Goal: Use online tool/utility: Utilize a website feature to perform a specific function

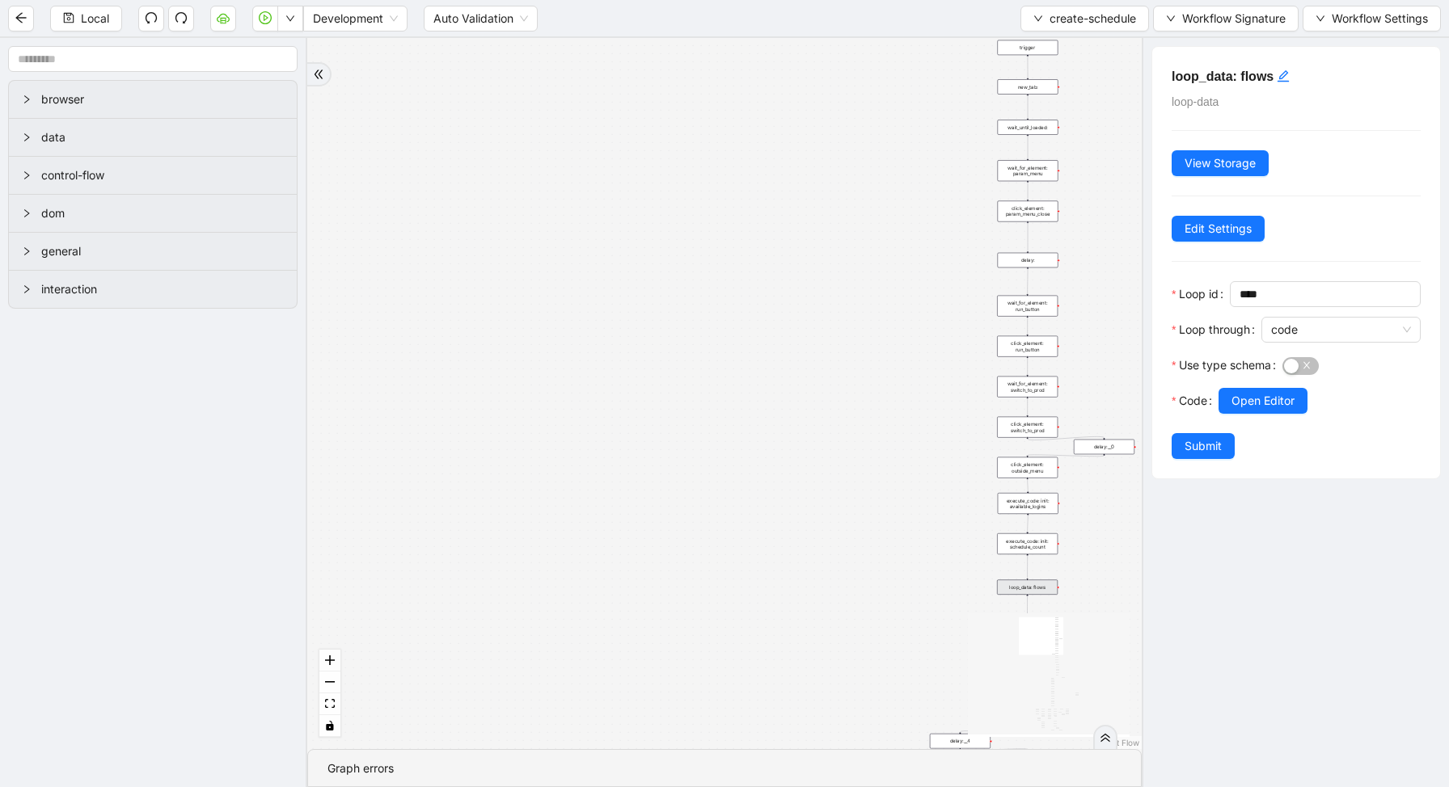
drag, startPoint x: 869, startPoint y: 273, endPoint x: 463, endPoint y: 322, distance: 408.7
click at [476, 323] on div "loopFrom exitFrom fallback enable_retry has_error is_selected fallback create_s…" at bounding box center [724, 393] width 834 height 711
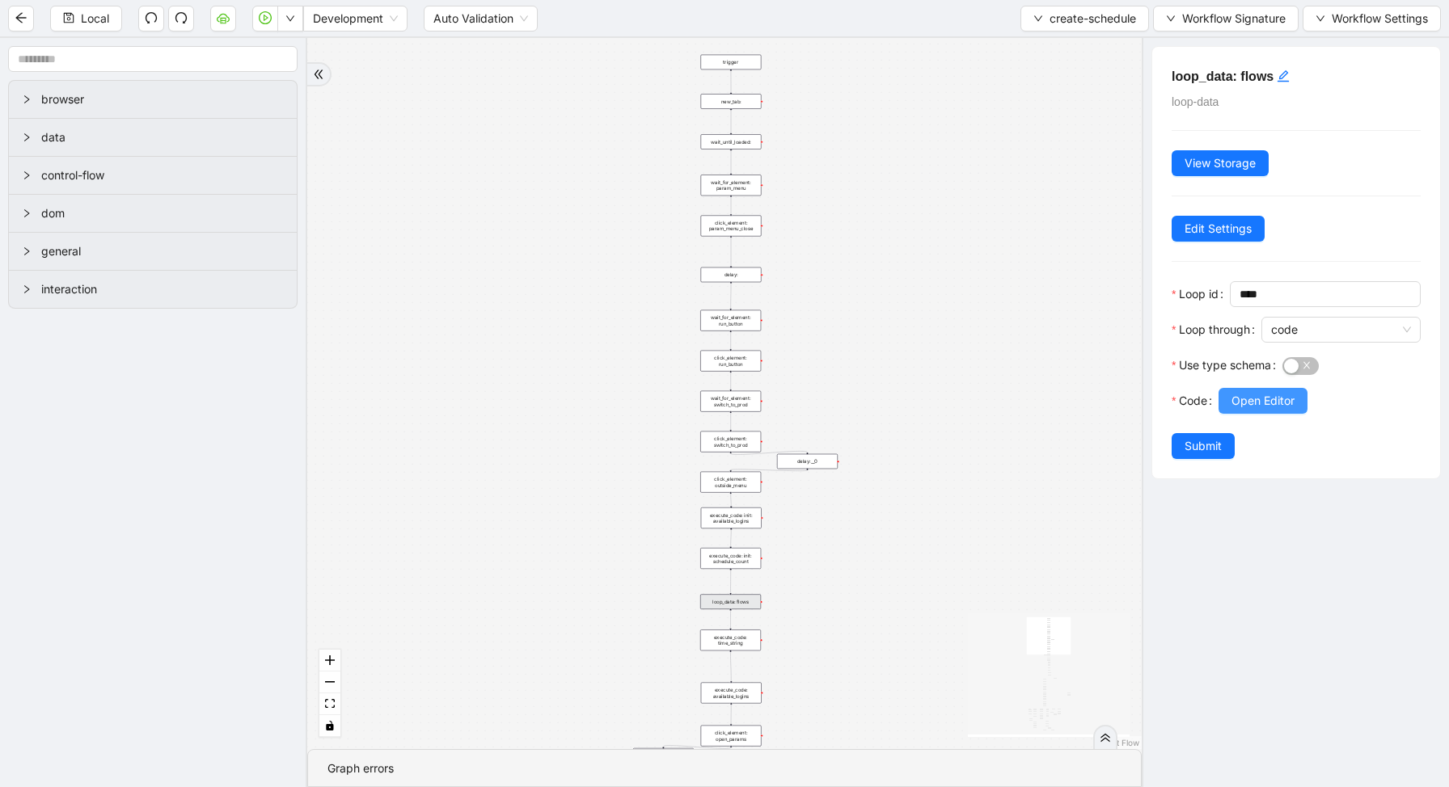
click at [1256, 400] on span "Open Editor" at bounding box center [1262, 401] width 63 height 18
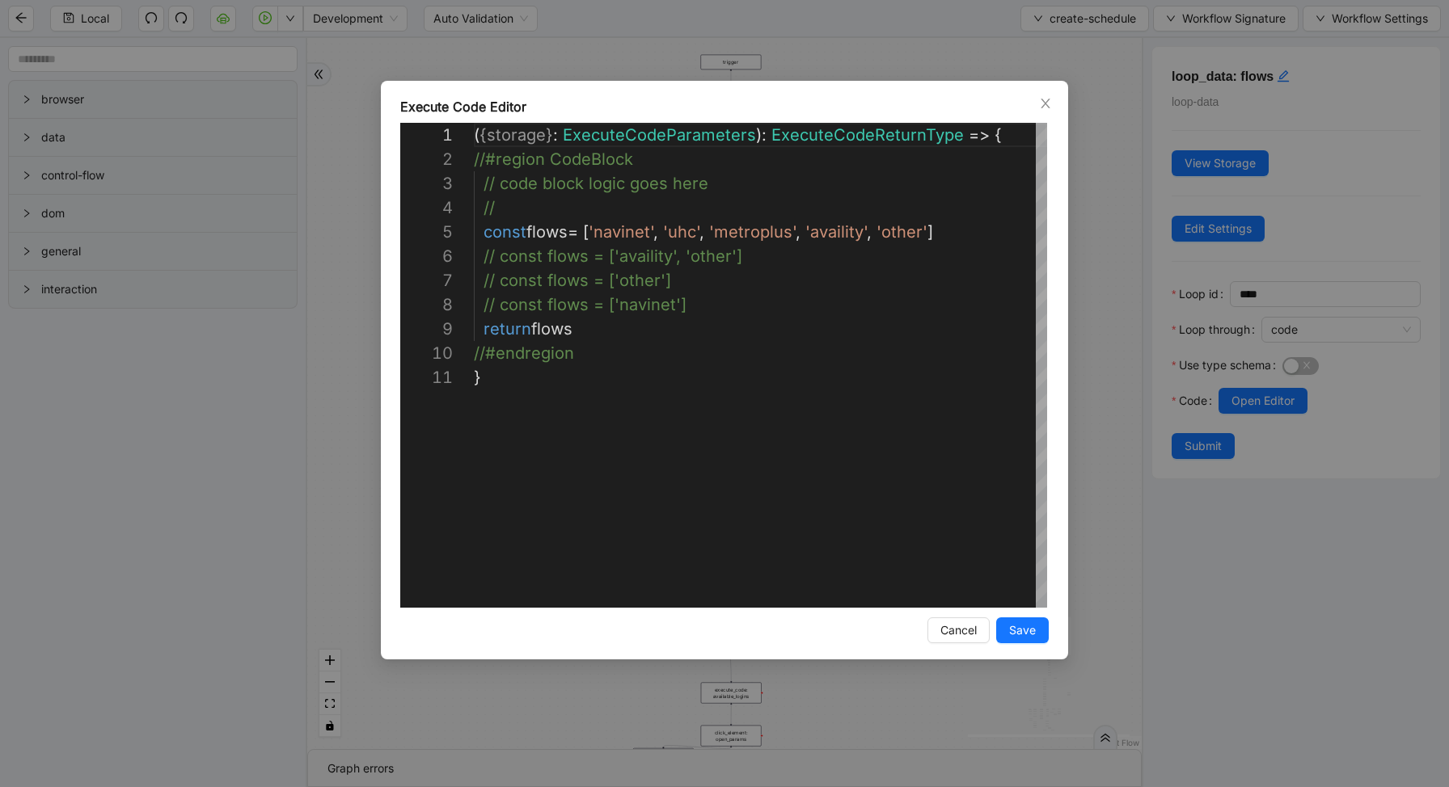
click at [1126, 292] on div "**********" at bounding box center [724, 393] width 1449 height 787
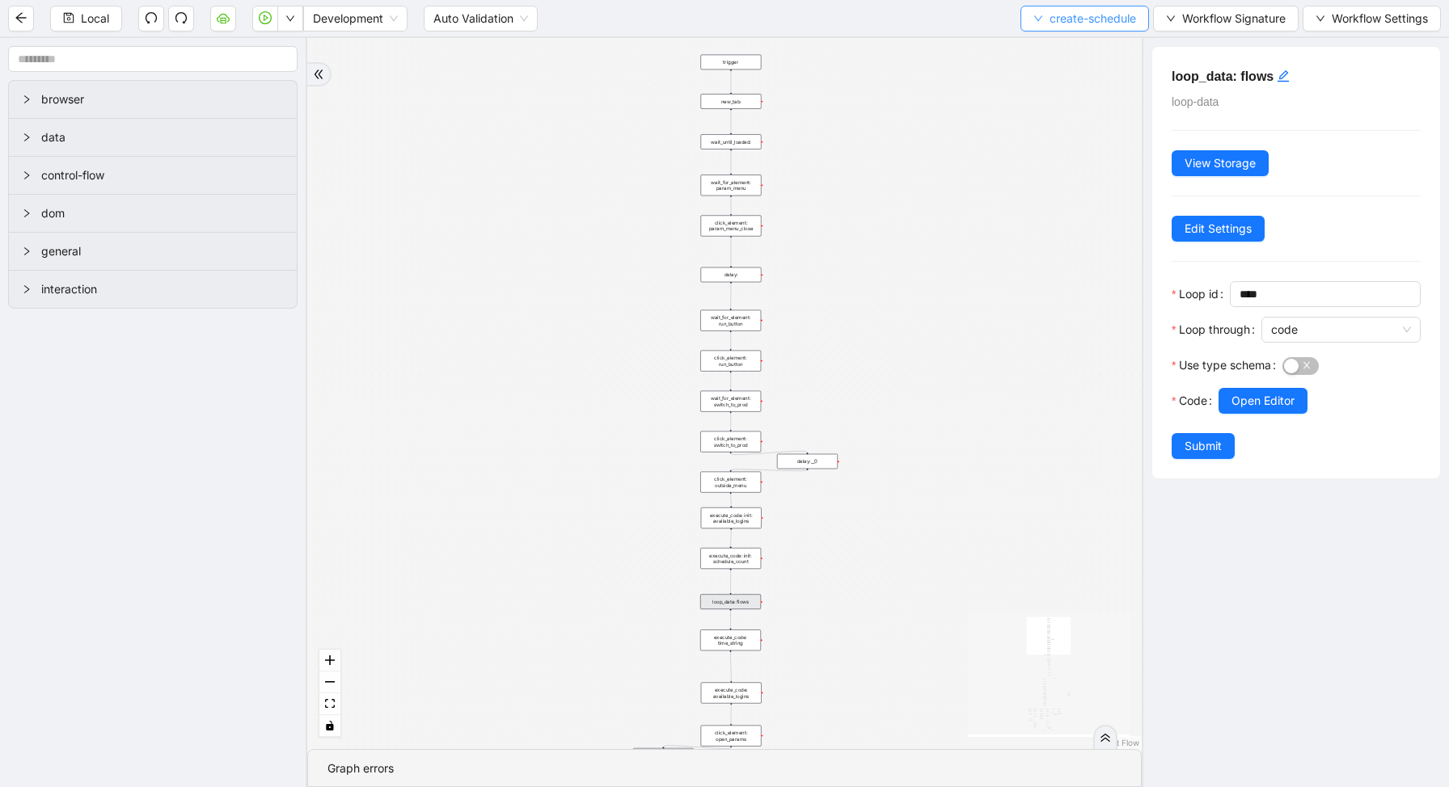
click at [1093, 22] on span "create-schedule" at bounding box center [1092, 19] width 86 height 18
click at [1088, 48] on span "Select" at bounding box center [1079, 50] width 103 height 18
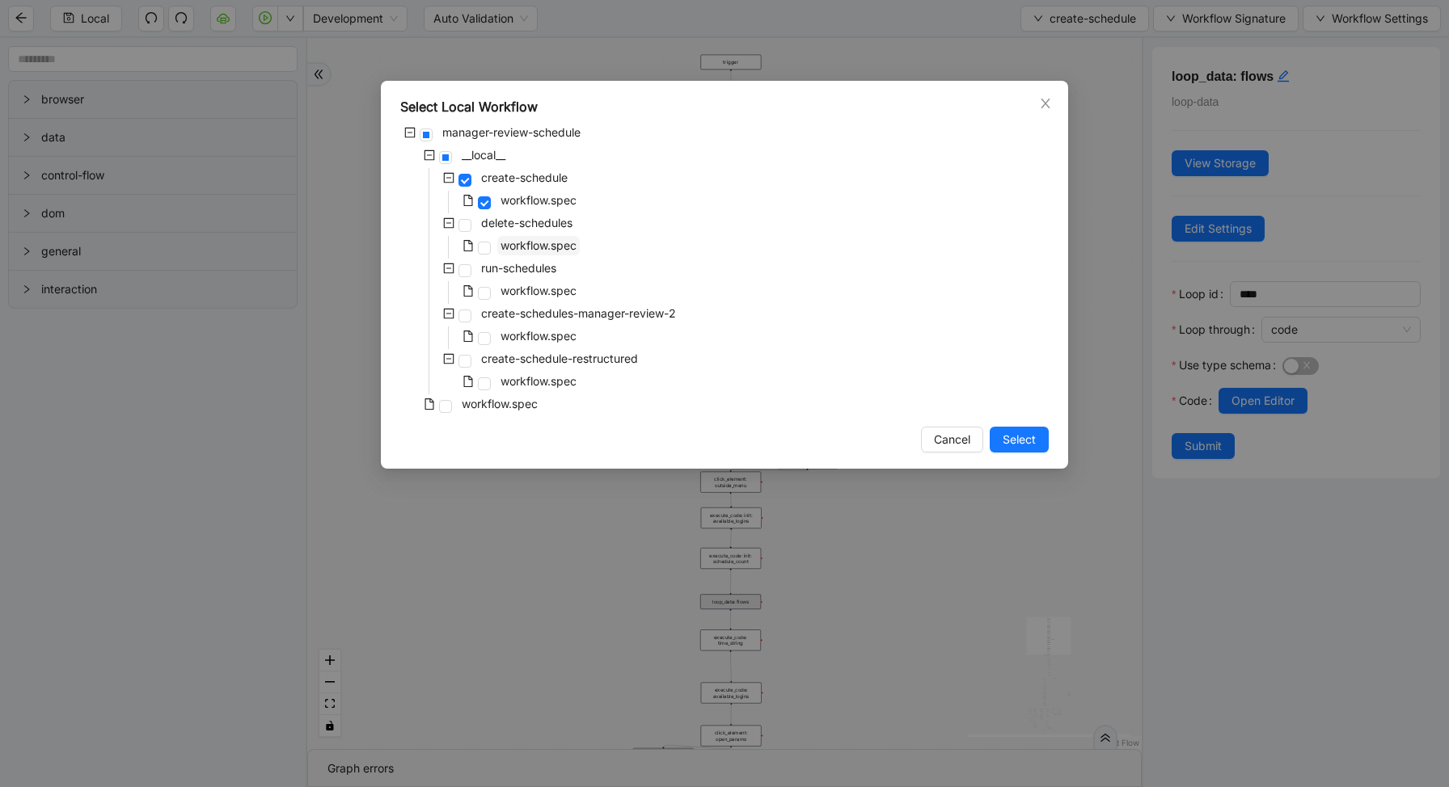
click at [513, 246] on span "workflow.spec" at bounding box center [538, 245] width 76 height 14
click at [1027, 445] on span "Select" at bounding box center [1018, 440] width 33 height 18
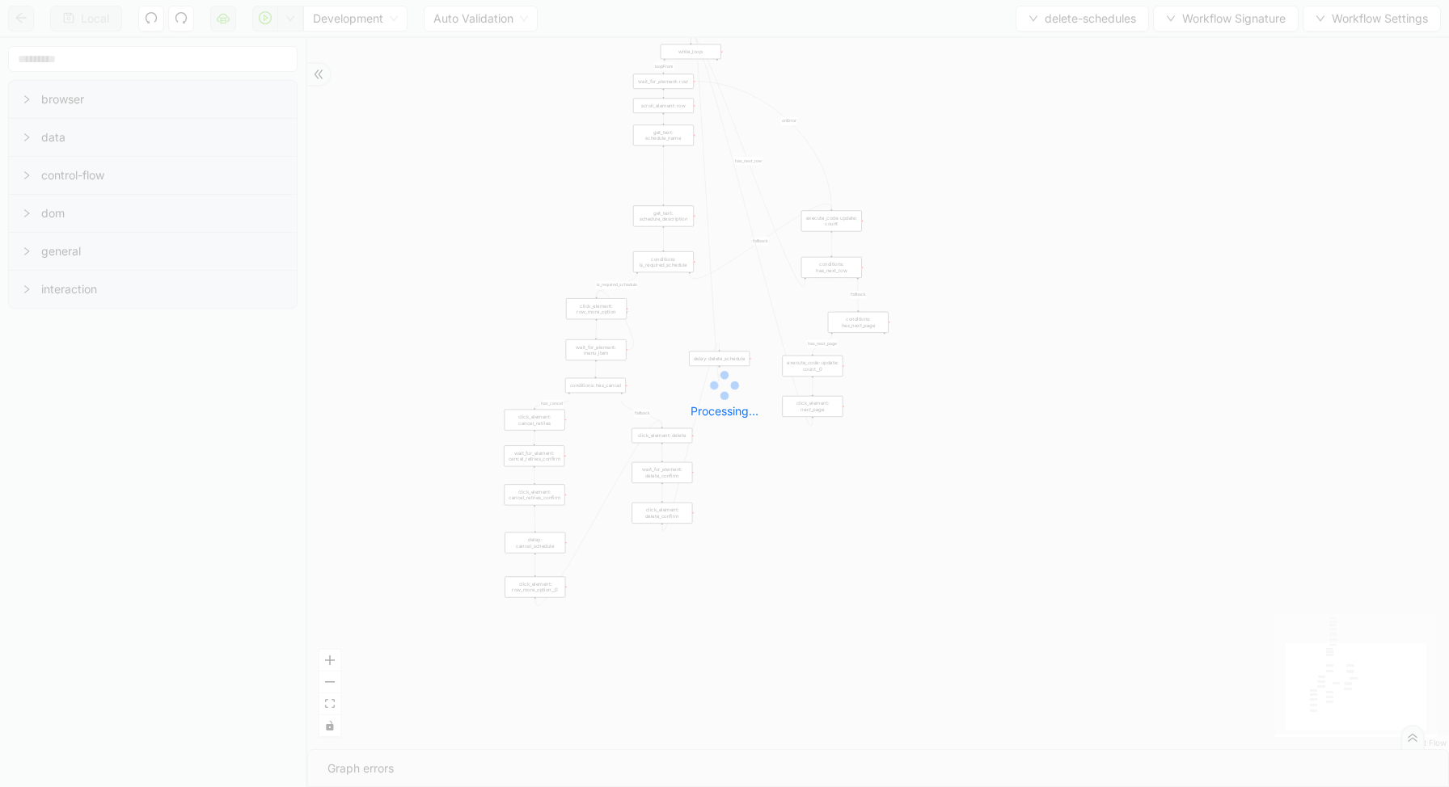
click at [297, 36] on div "Local Development Auto Validation delete-schedules Workflow Signature Workflow …" at bounding box center [724, 393] width 1449 height 787
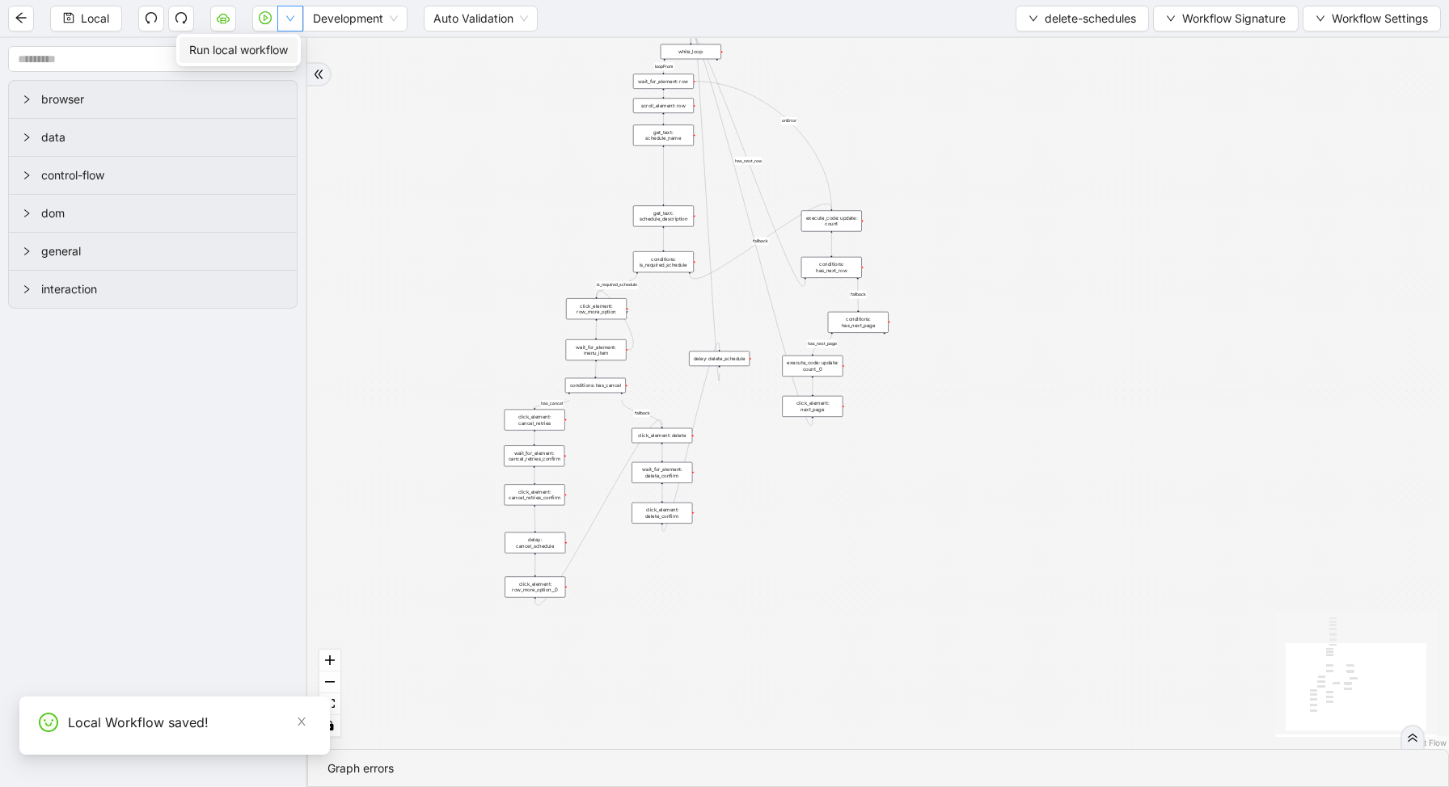
click at [295, 20] on icon "down" at bounding box center [290, 19] width 10 height 10
click at [279, 49] on span "Run local workflow" at bounding box center [238, 50] width 99 height 18
click at [282, 22] on button "button" at bounding box center [290, 19] width 26 height 26
click at [282, 50] on span "Run local workflow" at bounding box center [238, 50] width 99 height 18
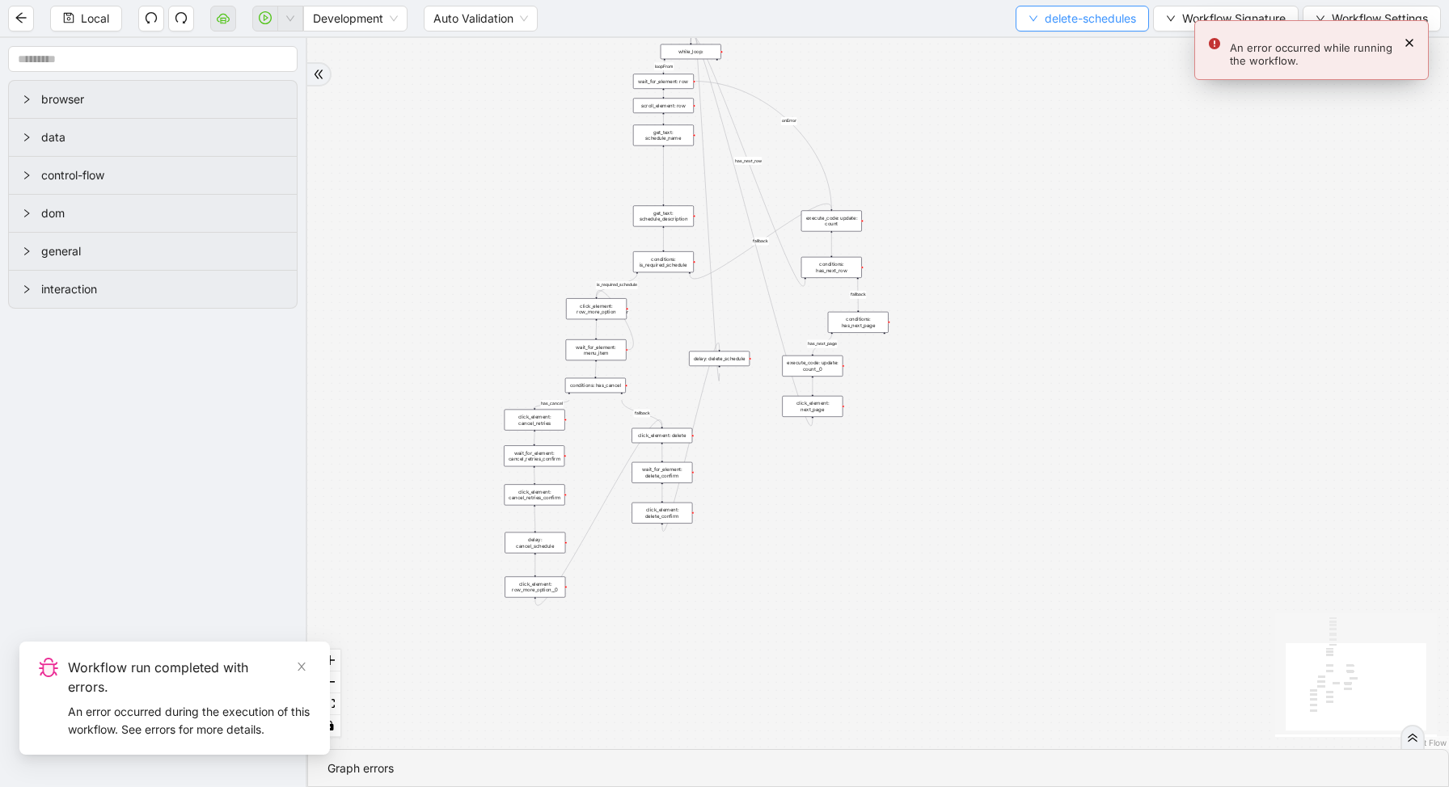
click at [1083, 15] on span "delete-schedules" at bounding box center [1089, 19] width 91 height 18
click at [1064, 40] on li "Select" at bounding box center [1078, 50] width 129 height 26
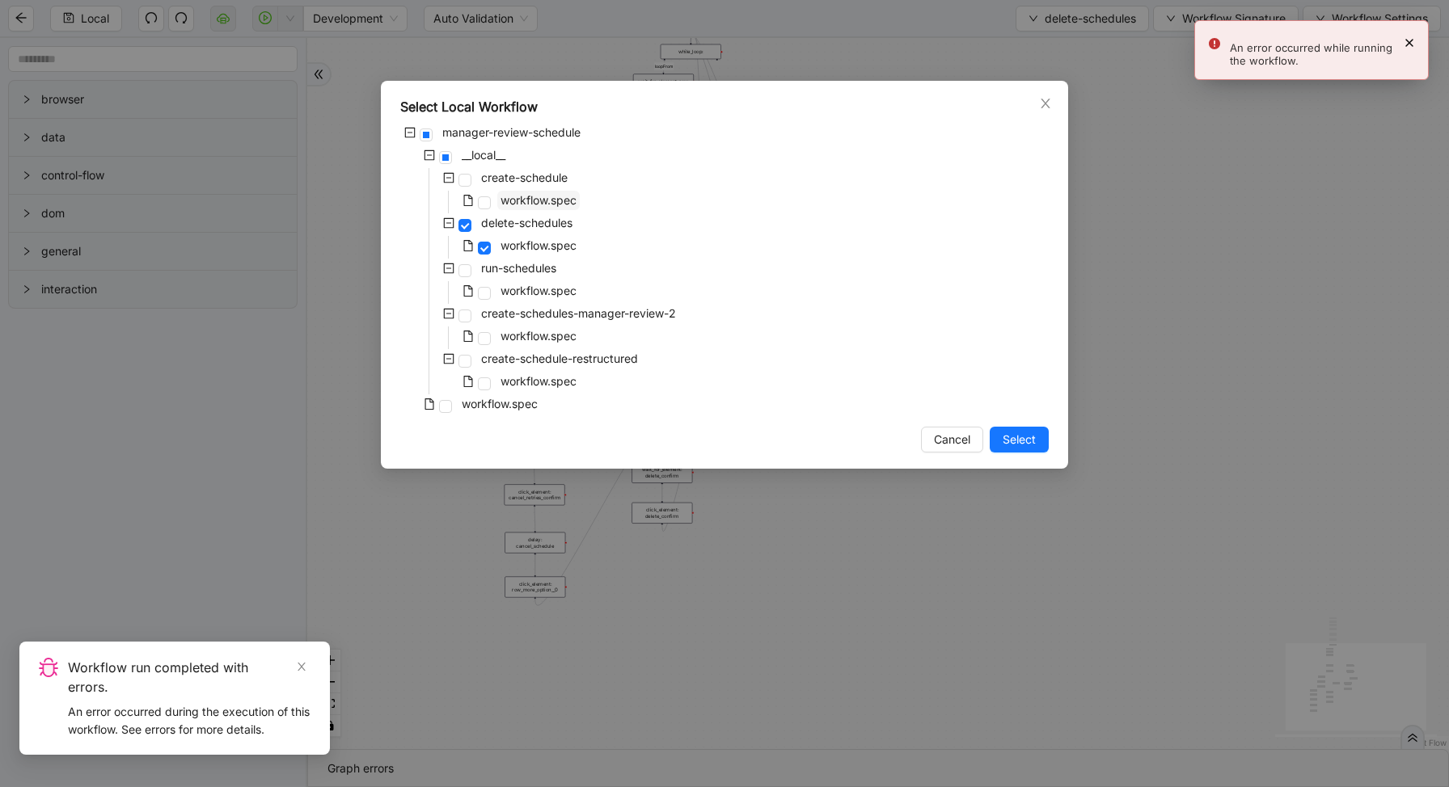
click at [533, 205] on span "workflow.spec" at bounding box center [538, 200] width 76 height 14
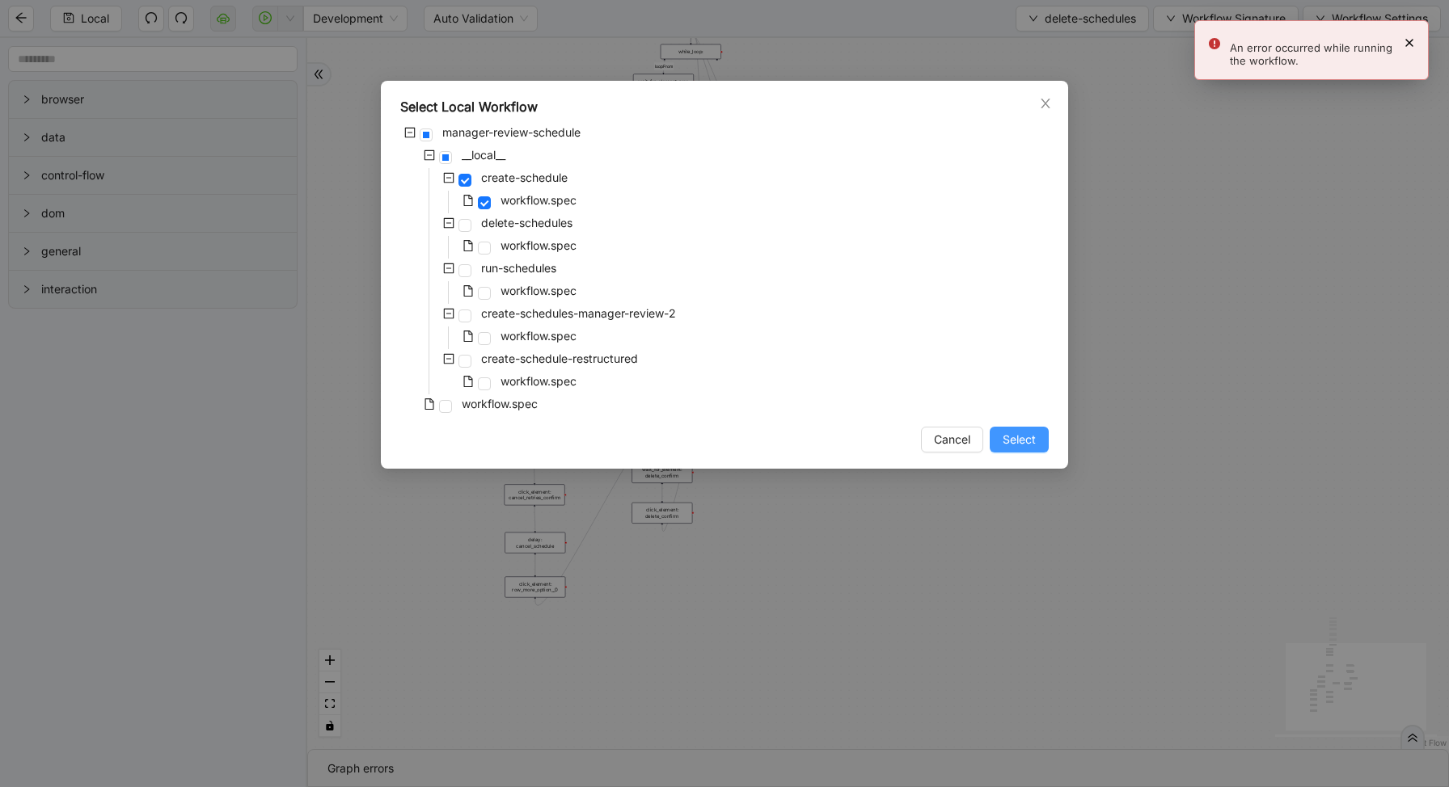
click at [1019, 440] on span "Select" at bounding box center [1018, 440] width 33 height 18
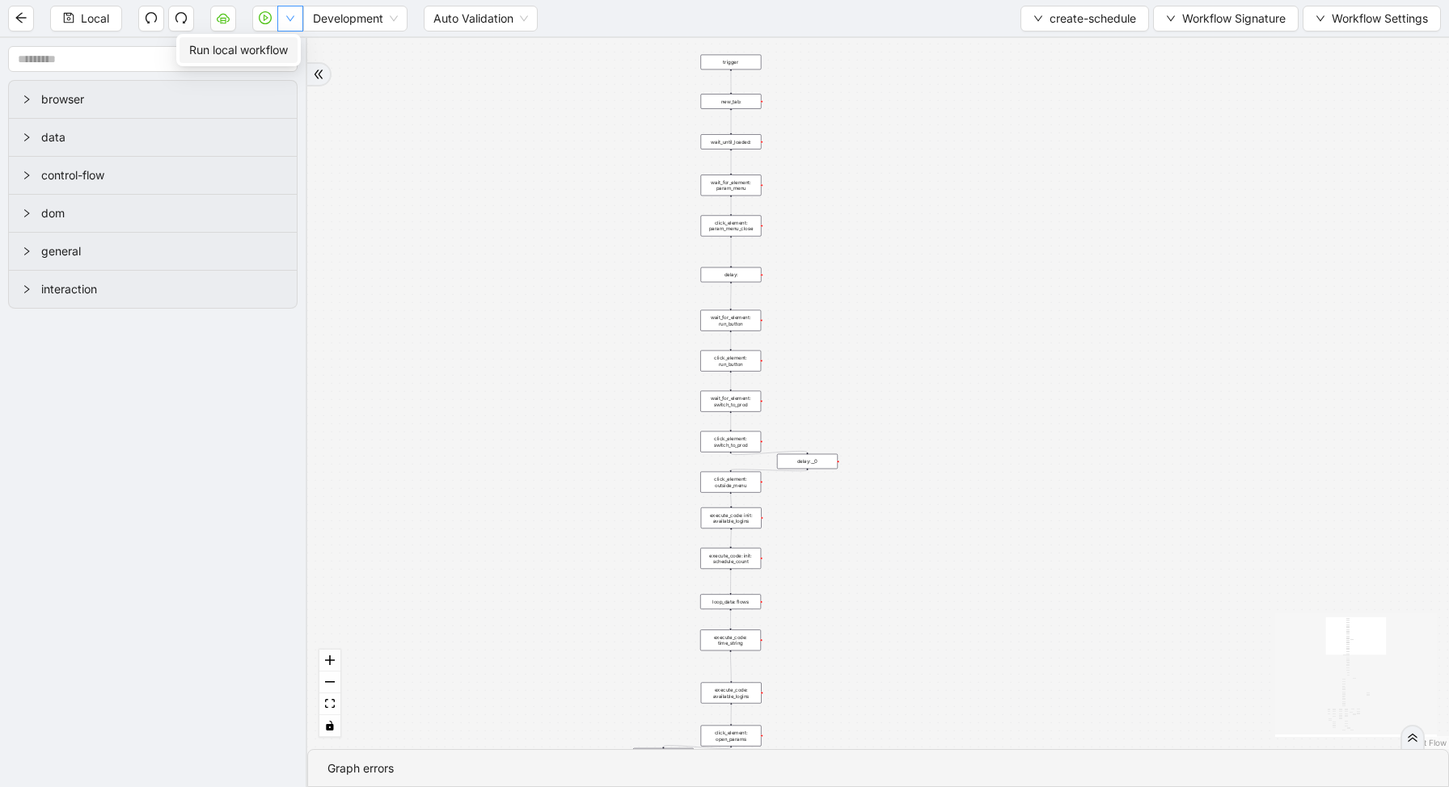
click at [299, 19] on button "button" at bounding box center [290, 19] width 26 height 26
click at [292, 50] on li "Run local workflow" at bounding box center [238, 50] width 118 height 26
